Goal: Information Seeking & Learning: Find specific fact

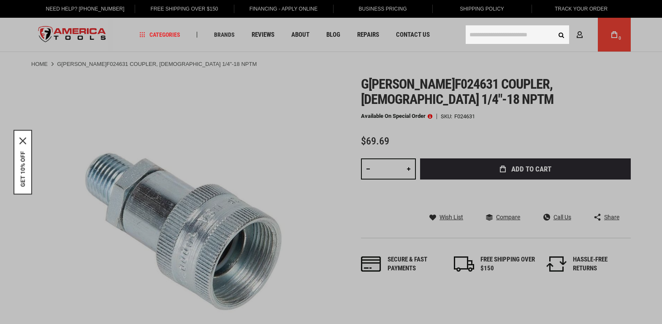
click at [489, 31] on input "text" at bounding box center [518, 34] width 104 height 19
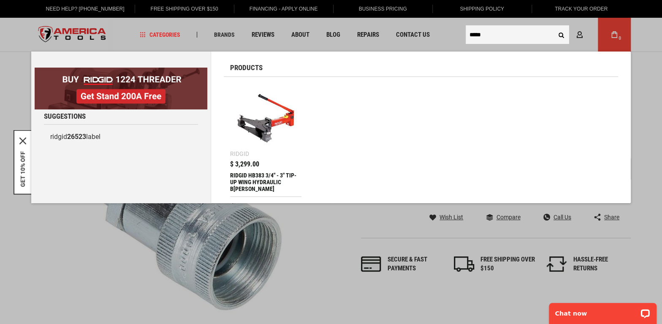
type input "*****"
click at [287, 121] on img at bounding box center [265, 118] width 63 height 63
click at [269, 122] on img at bounding box center [265, 118] width 63 height 63
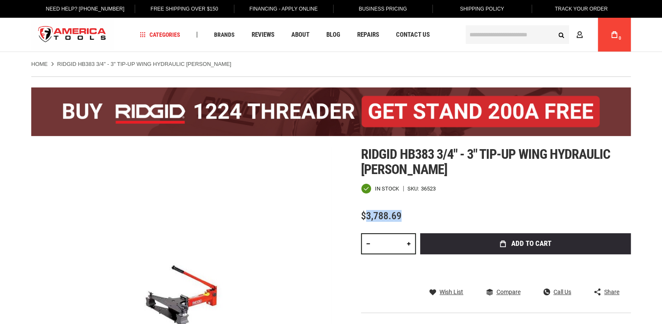
drag, startPoint x: 406, startPoint y: 209, endPoint x: 368, endPoint y: 213, distance: 37.3
click at [368, 213] on div "$3,788.69" at bounding box center [496, 216] width 270 height 11
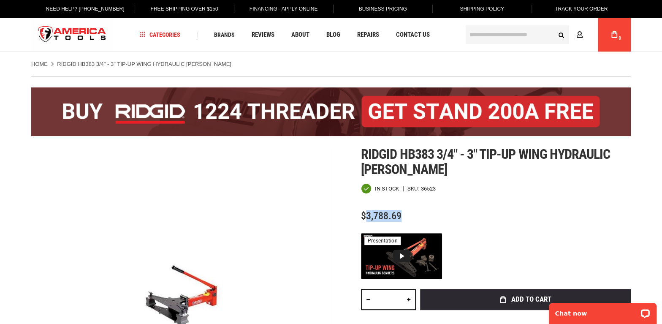
copy span "3,788.69"
click at [488, 32] on input "text" at bounding box center [518, 34] width 104 height 19
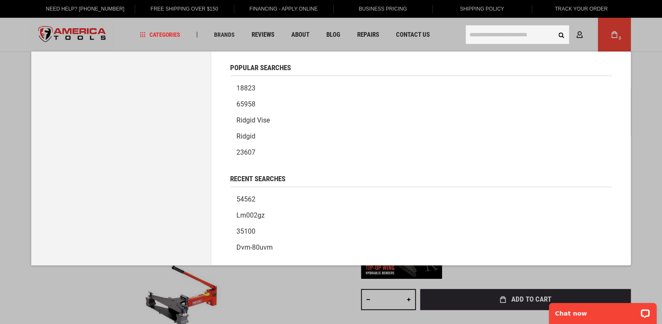
paste input "*****"
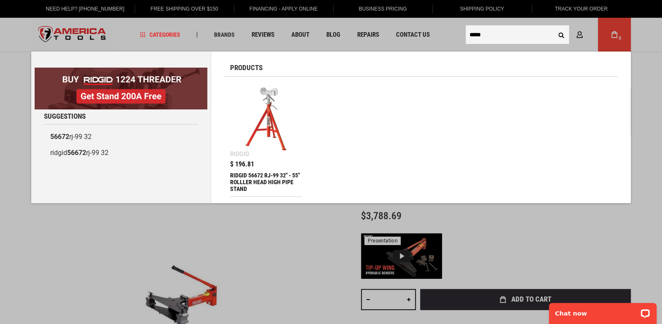
type input "*****"
click at [303, 120] on ul "Ridgid $ 196.81 RIDGID 56672 RJ-99 32" - 55" ROLLLER HEAD HIGH PIPE STAND Rolle…" at bounding box center [421, 140] width 395 height 114
click at [292, 122] on img at bounding box center [265, 118] width 63 height 63
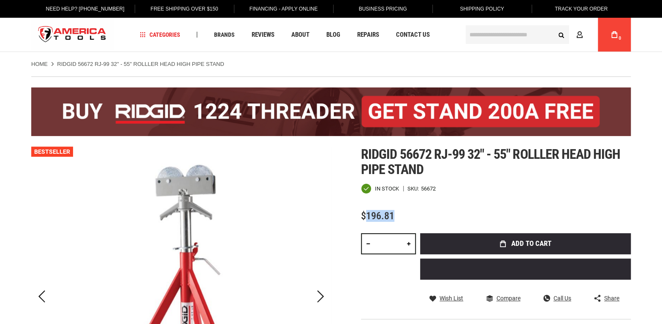
drag, startPoint x: 399, startPoint y: 213, endPoint x: 368, endPoint y: 215, distance: 30.5
click at [368, 215] on div "$196.81" at bounding box center [496, 216] width 270 height 11
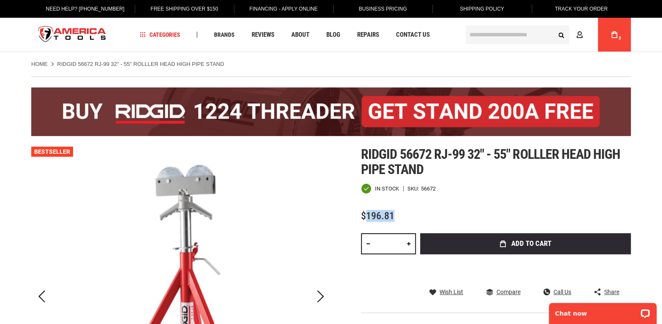
copy span "196.81"
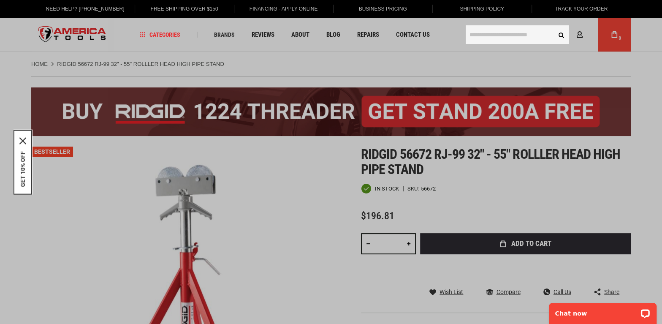
click at [494, 34] on input "text" at bounding box center [518, 34] width 104 height 19
paste input "*****"
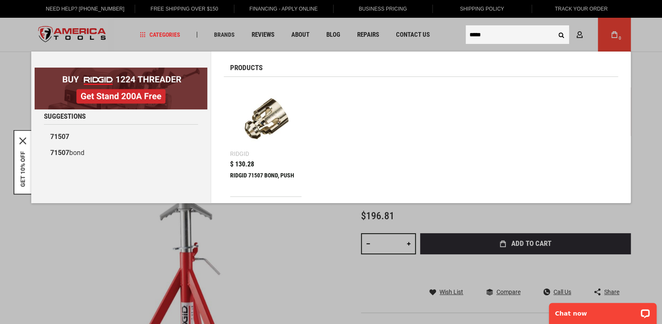
type input "*****"
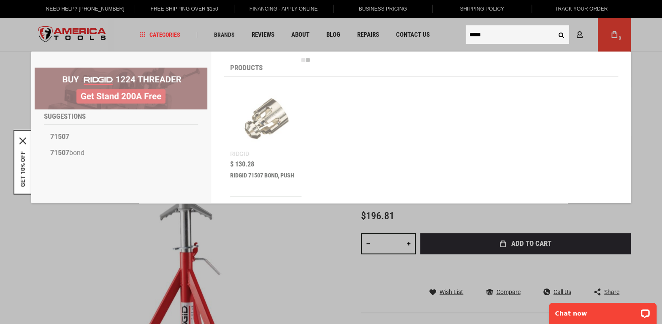
click at [260, 128] on div "Suggestions 71507 71507 bond Products View All" at bounding box center [331, 128] width 600 height 152
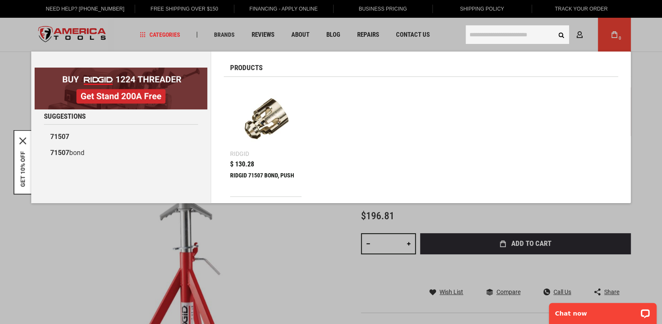
click at [283, 123] on img at bounding box center [265, 118] width 63 height 63
click at [281, 124] on img at bounding box center [265, 118] width 63 height 63
click at [265, 153] on div at bounding box center [265, 120] width 71 height 74
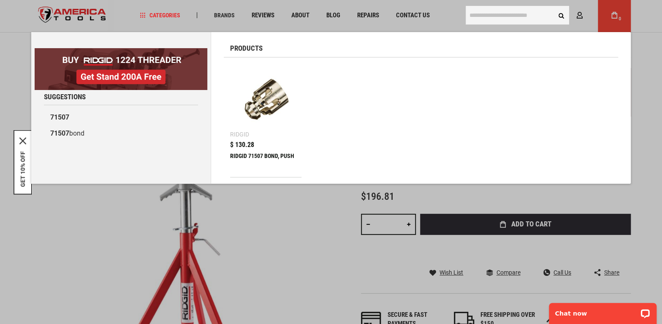
click at [265, 152] on link "Ridgid $ 130.28 RIDGID 71507 BOND, PUSH" at bounding box center [265, 120] width 71 height 113
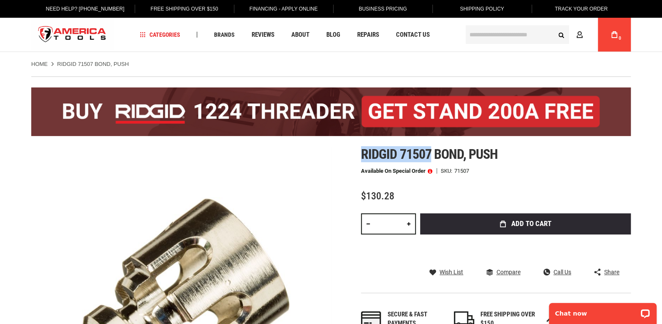
drag, startPoint x: 362, startPoint y: 156, endPoint x: 430, endPoint y: 150, distance: 68.3
click at [430, 150] on span "Ridgid 71507 bond, push" at bounding box center [429, 154] width 137 height 16
copy span "Ridgid 71507"
